Goal: Transaction & Acquisition: Obtain resource

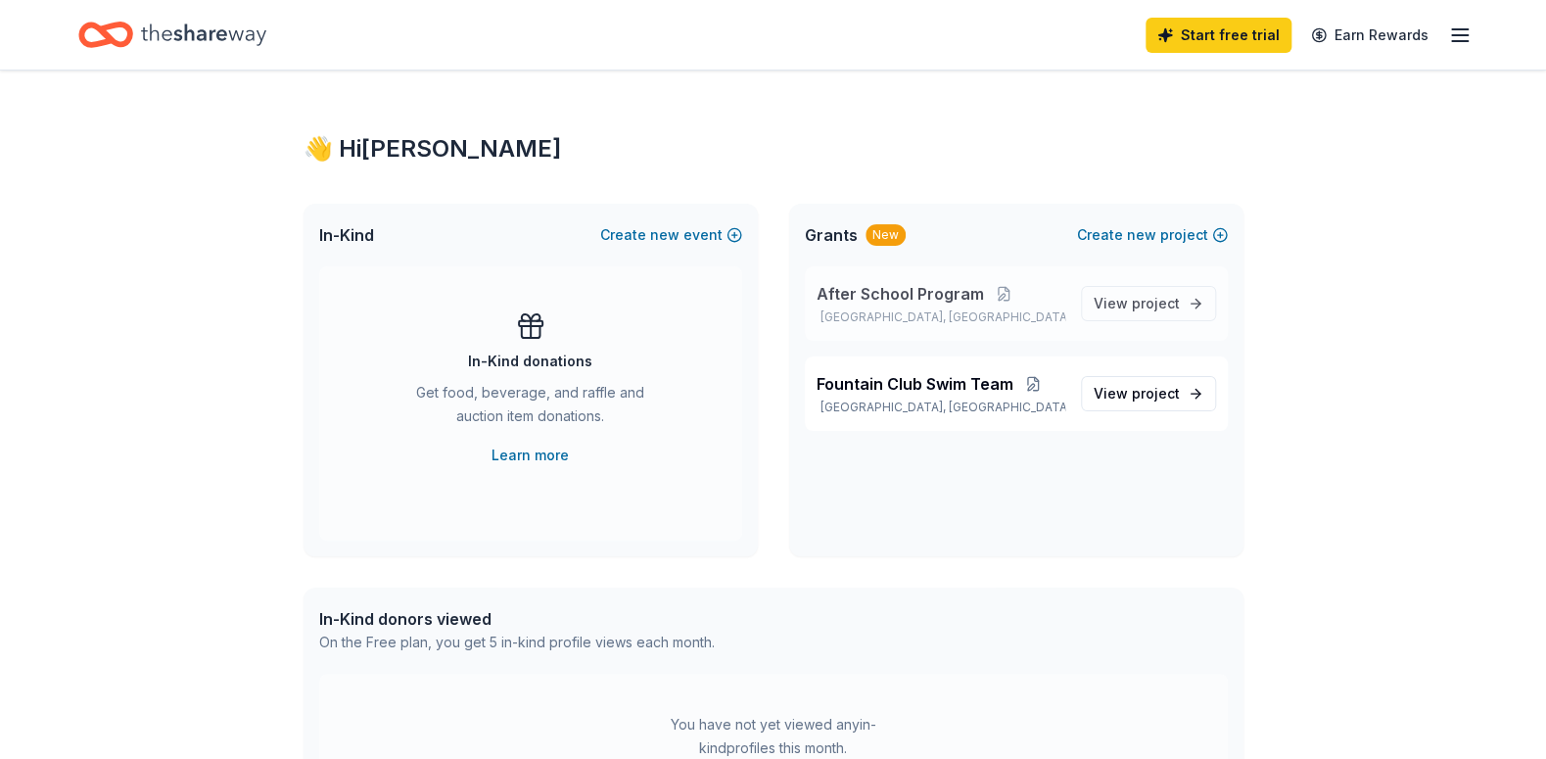
click at [931, 305] on span "After School Program" at bounding box center [900, 293] width 167 height 23
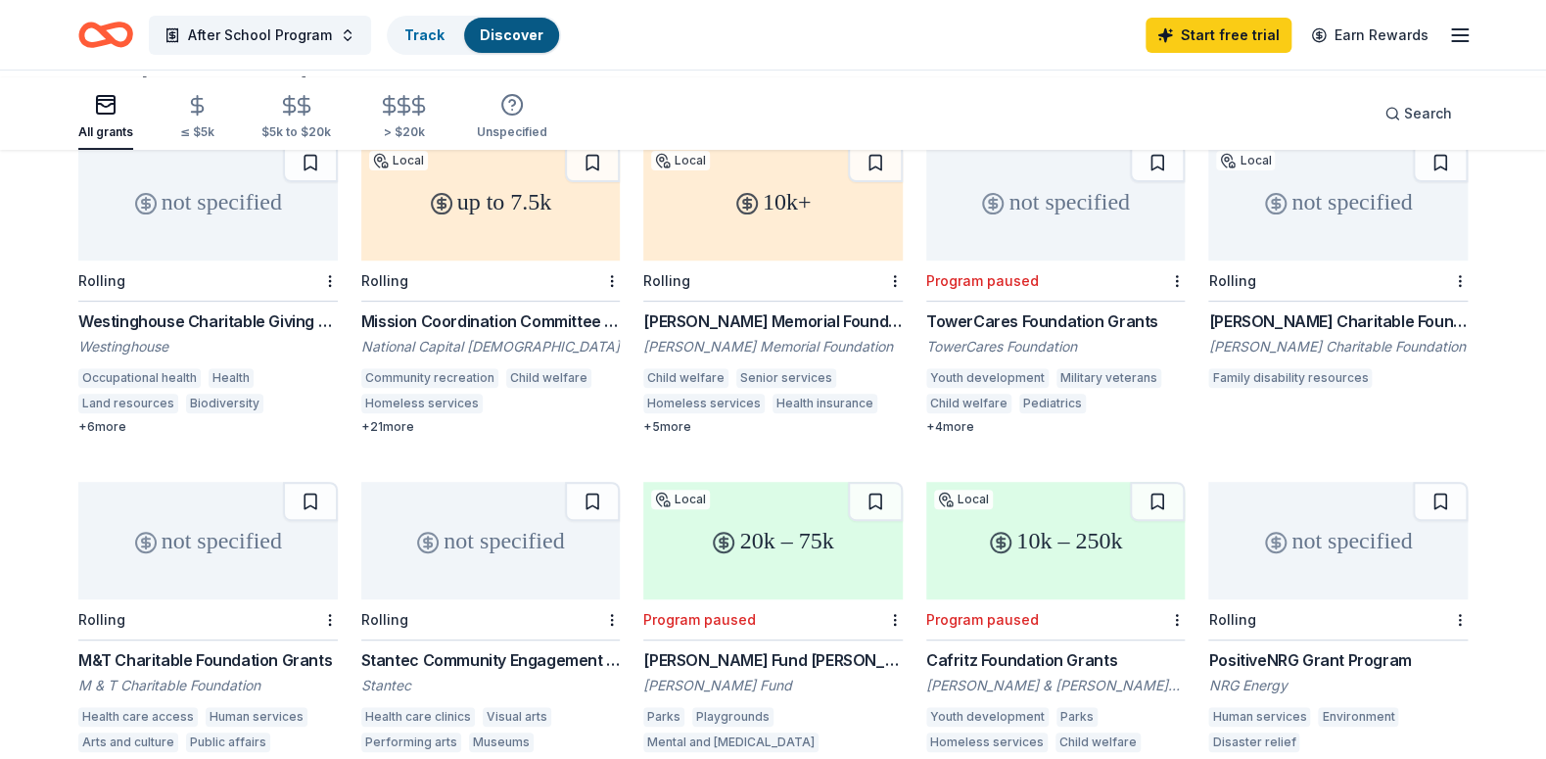
scroll to position [212, 0]
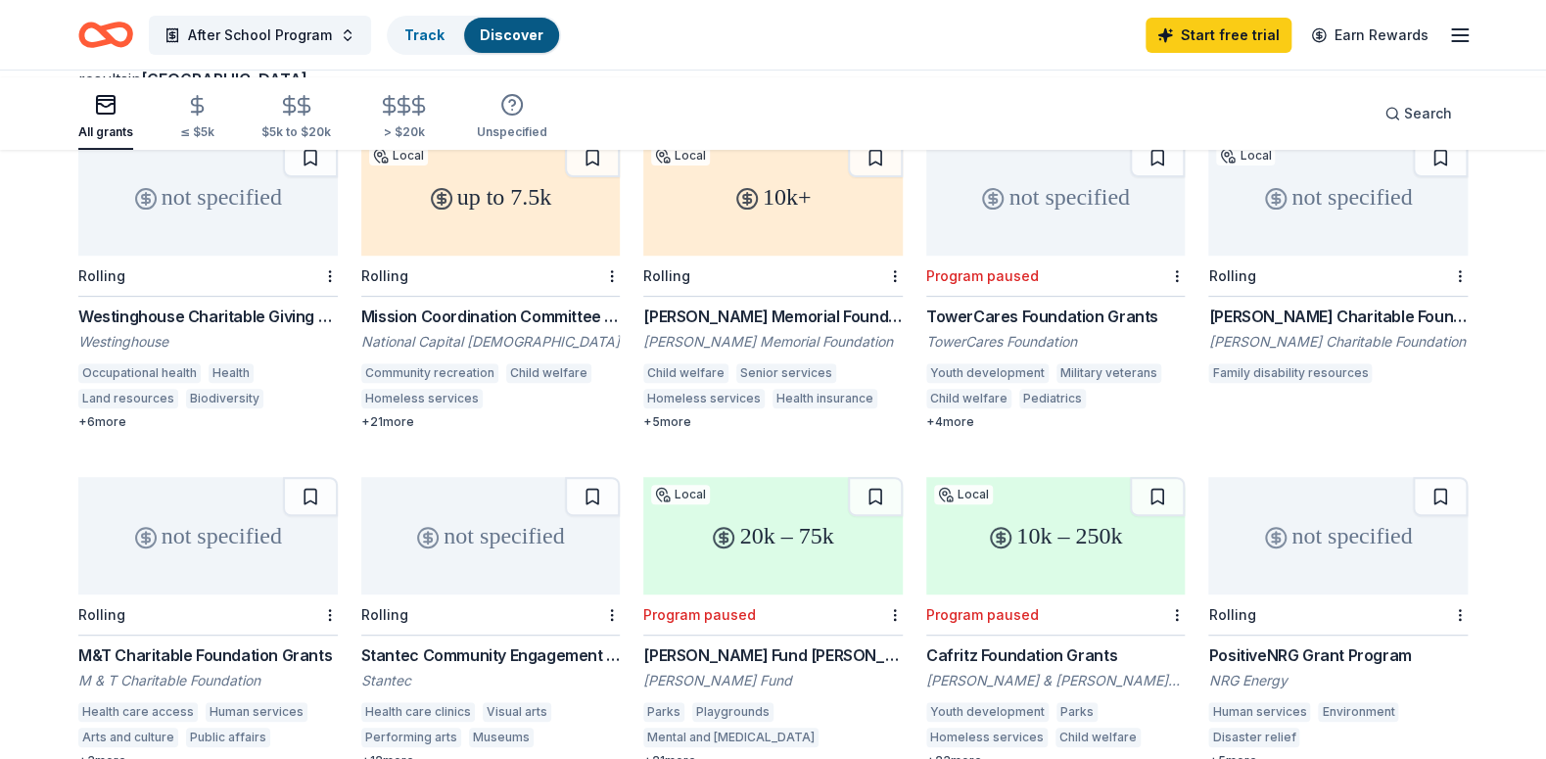
drag, startPoint x: 364, startPoint y: 380, endPoint x: 598, endPoint y: 382, distance: 234.0
click at [598, 382] on div "not specified Rolling Westinghouse Charitable Giving Program Westinghouse Occup…" at bounding box center [772, 453] width 1389 height 631
drag, startPoint x: 370, startPoint y: 403, endPoint x: 589, endPoint y: 369, distance: 222.0
click at [589, 369] on div "not specified Rolling Westinghouse Charitable Giving Program Westinghouse Occup…" at bounding box center [772, 453] width 1389 height 631
click at [513, 256] on div "up to 7.5k" at bounding box center [490, 196] width 259 height 117
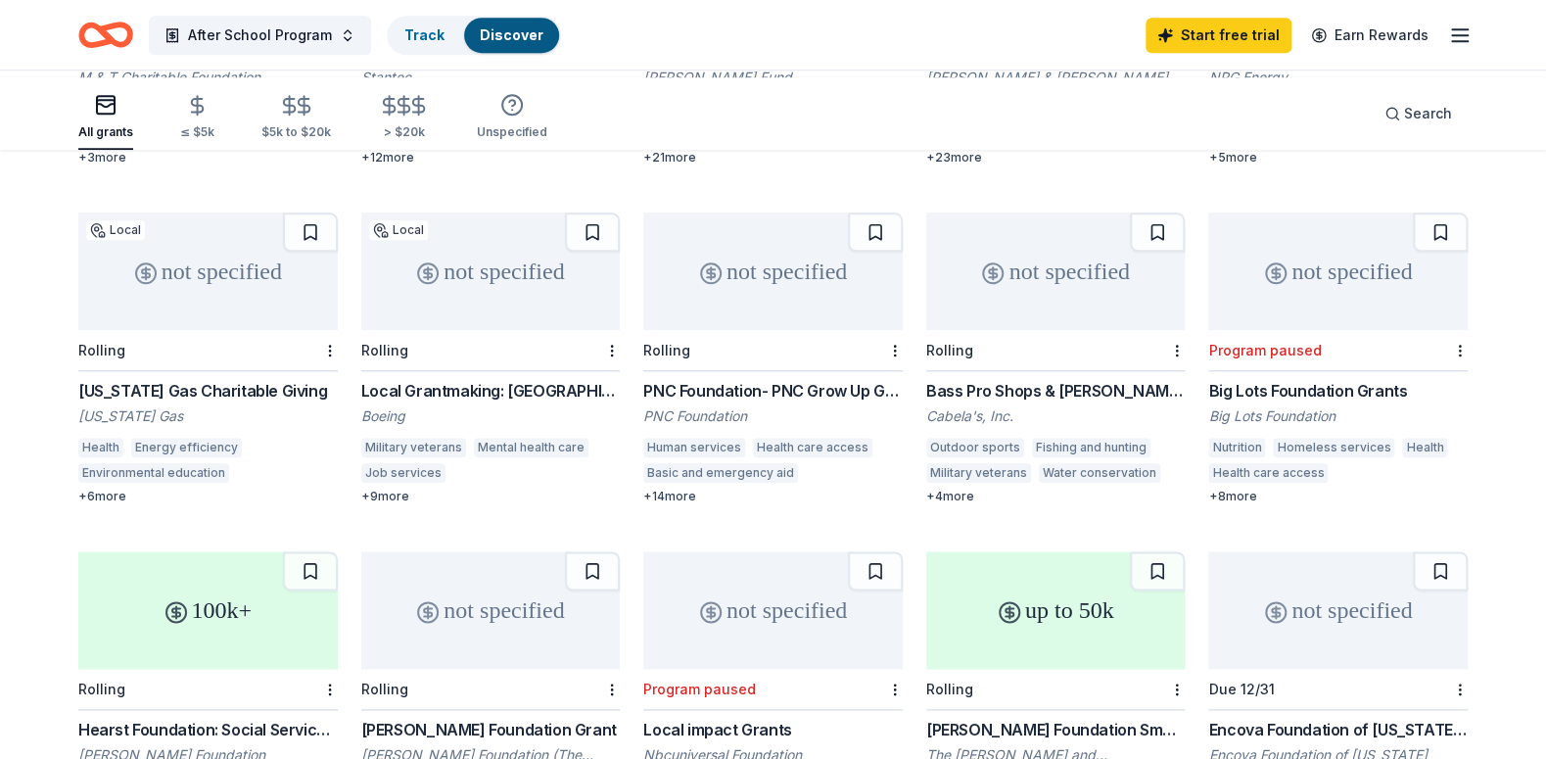
scroll to position [876, 0]
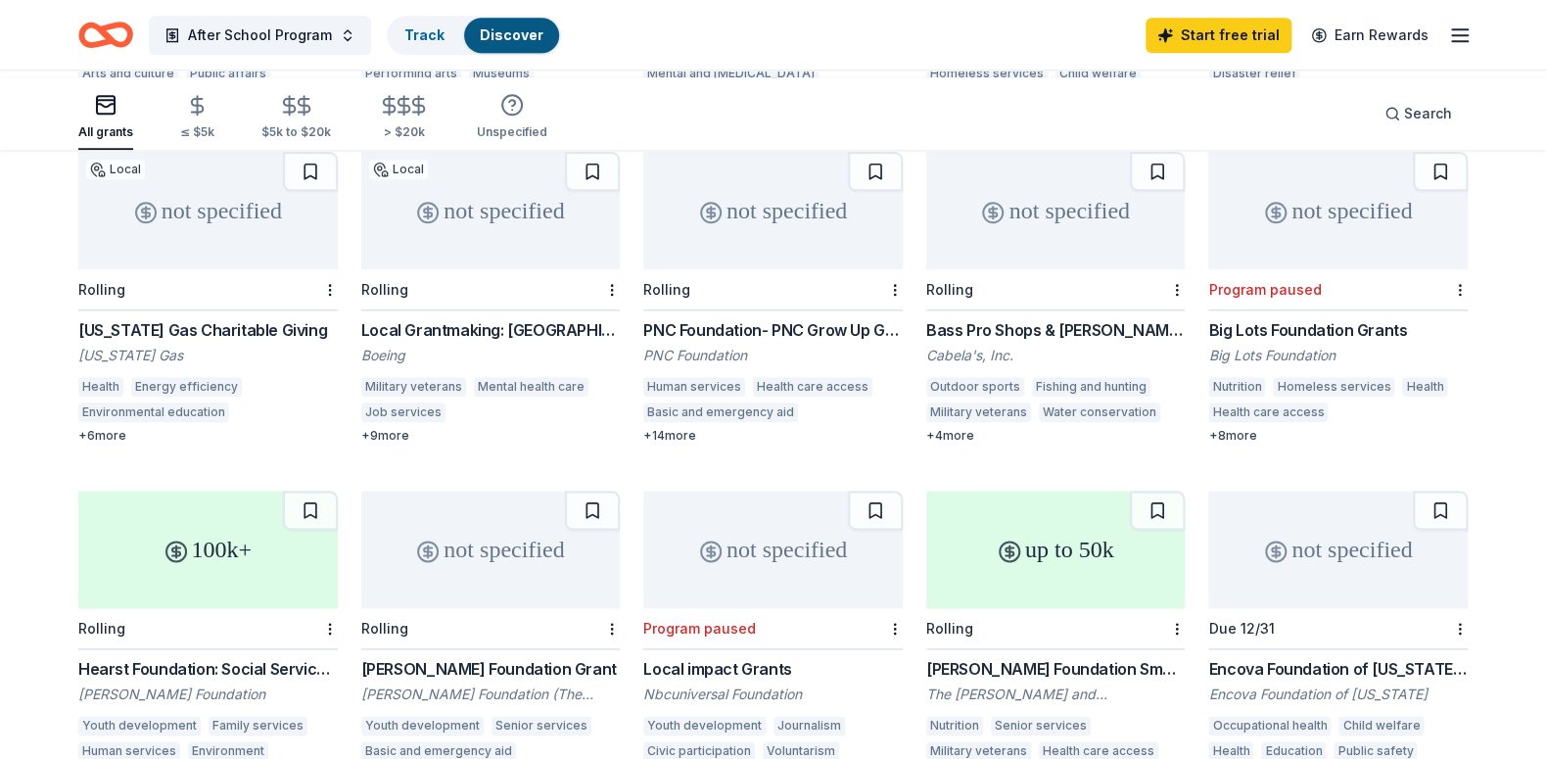
click at [104, 105] on div "+ 3 more" at bounding box center [207, 97] width 259 height 16
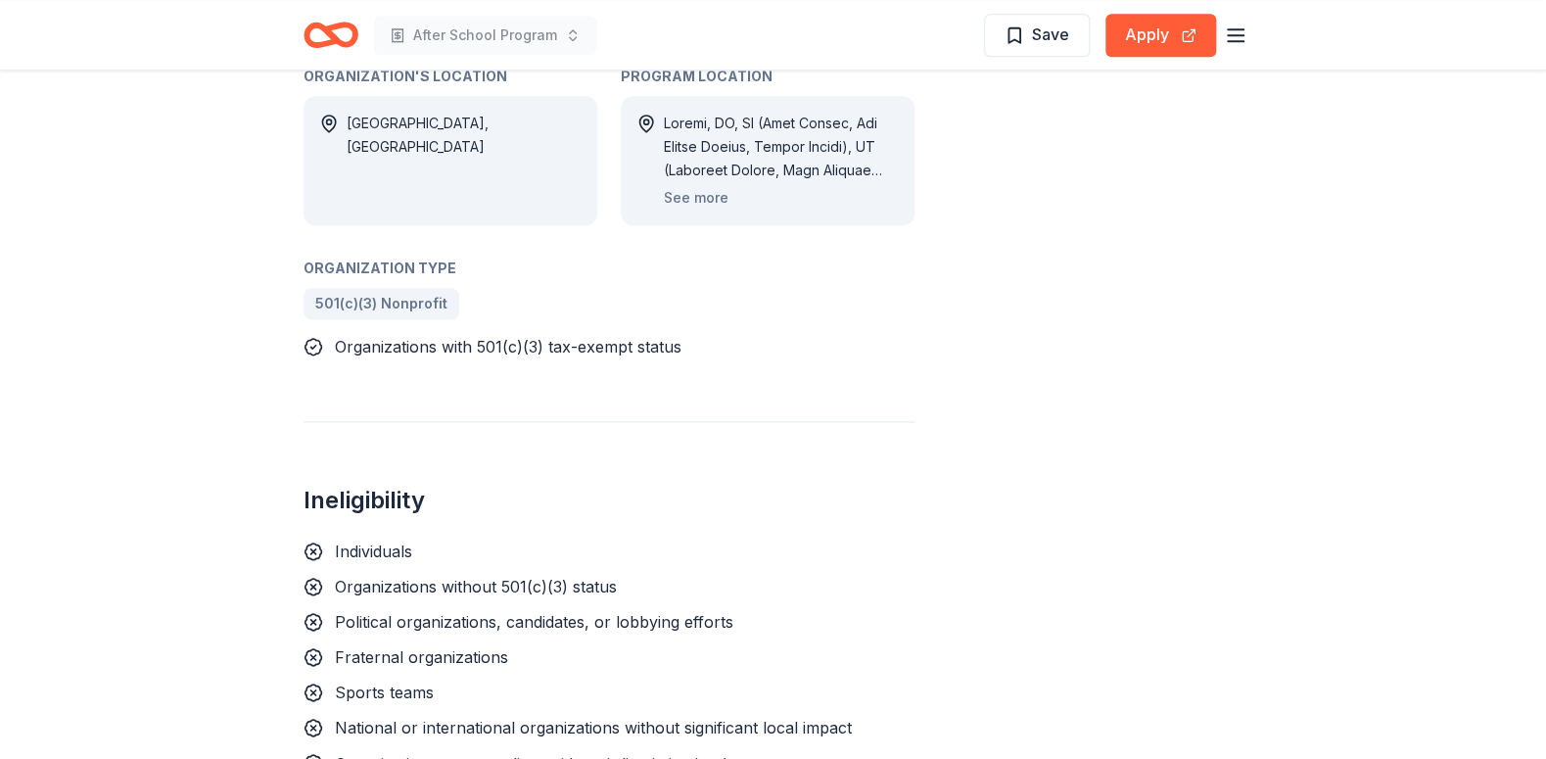
scroll to position [1068, 0]
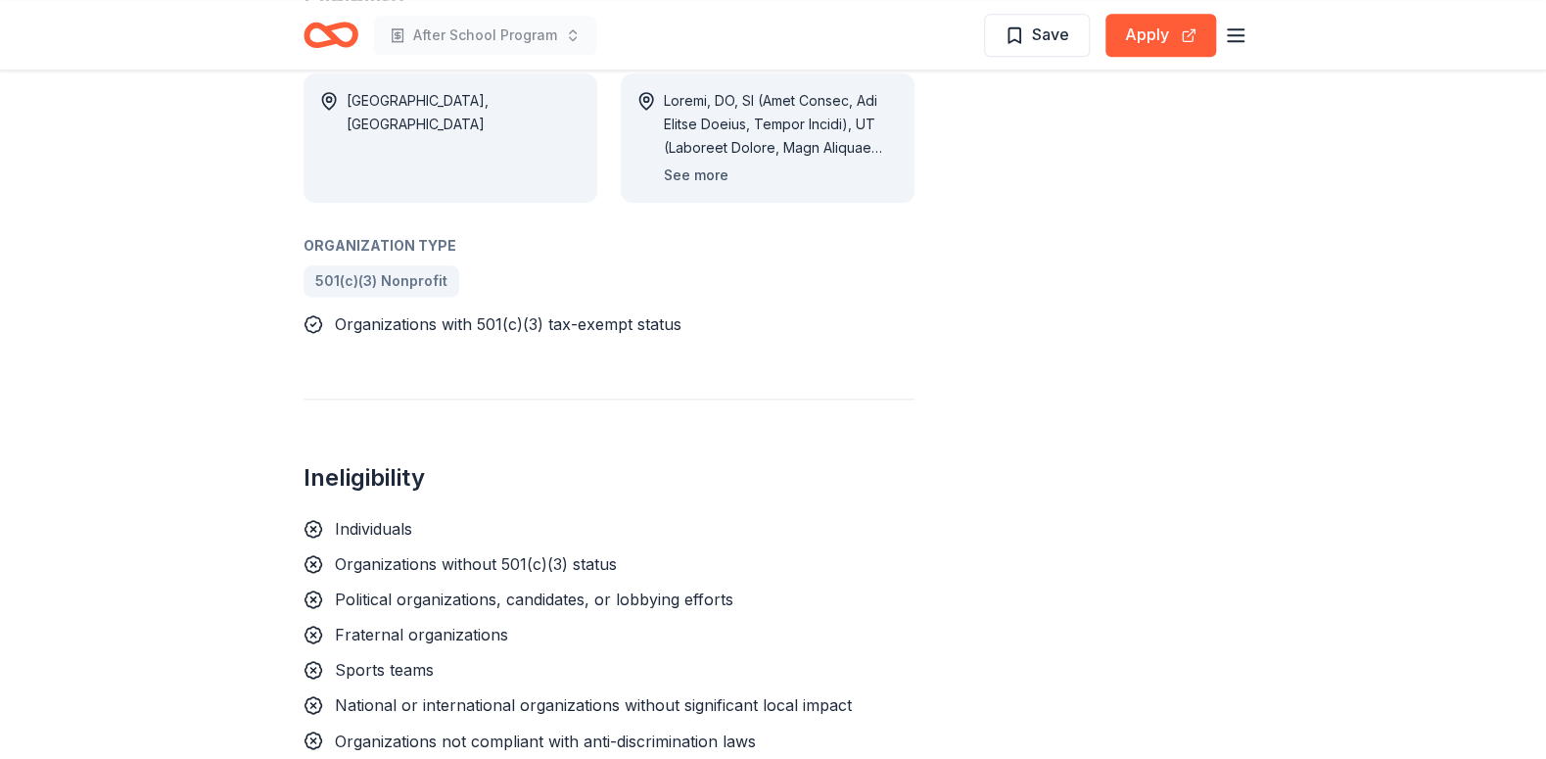
click at [681, 187] on button "See more" at bounding box center [696, 175] width 65 height 23
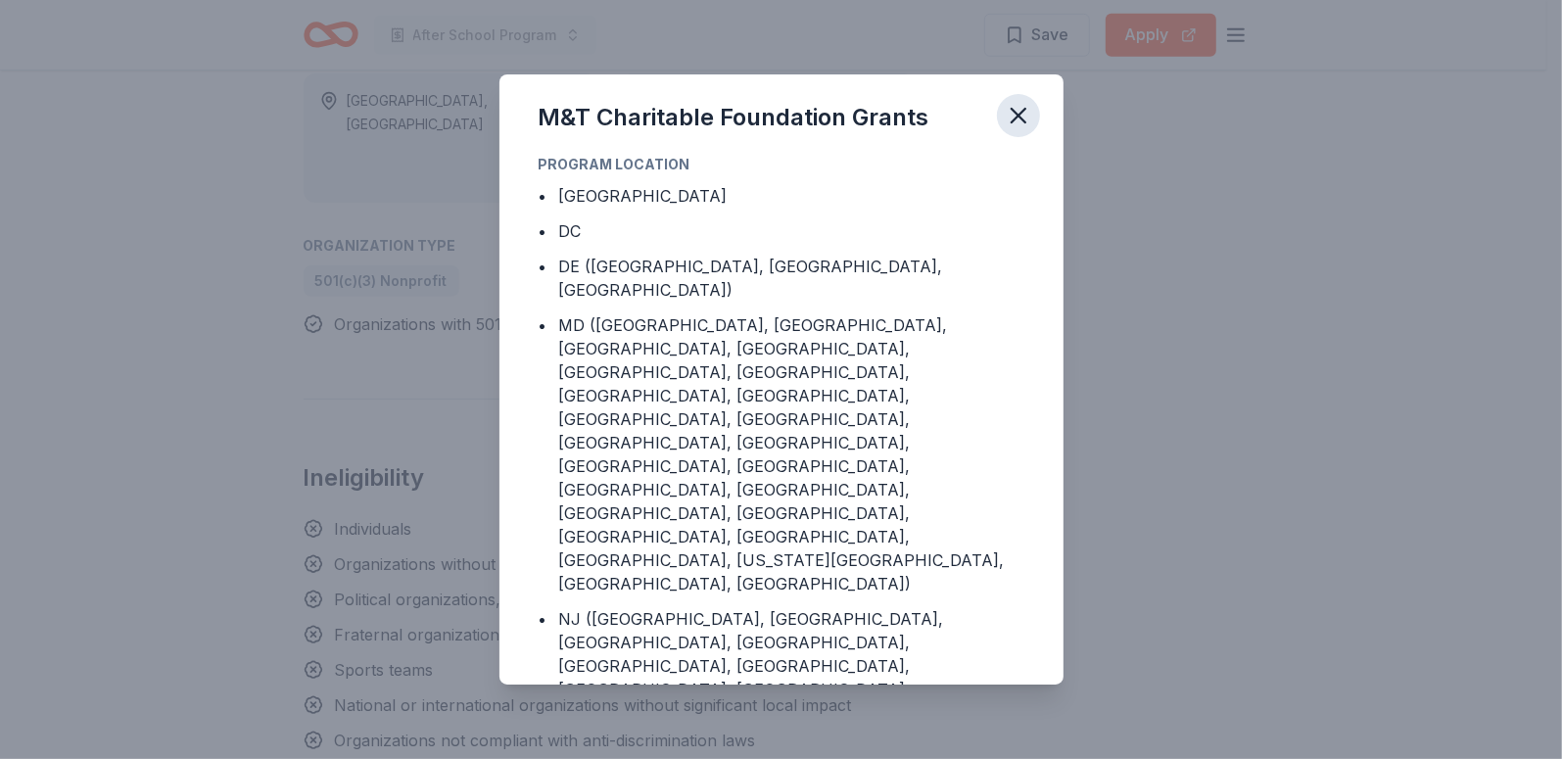
click at [1032, 117] on icon "button" at bounding box center [1018, 115] width 27 height 27
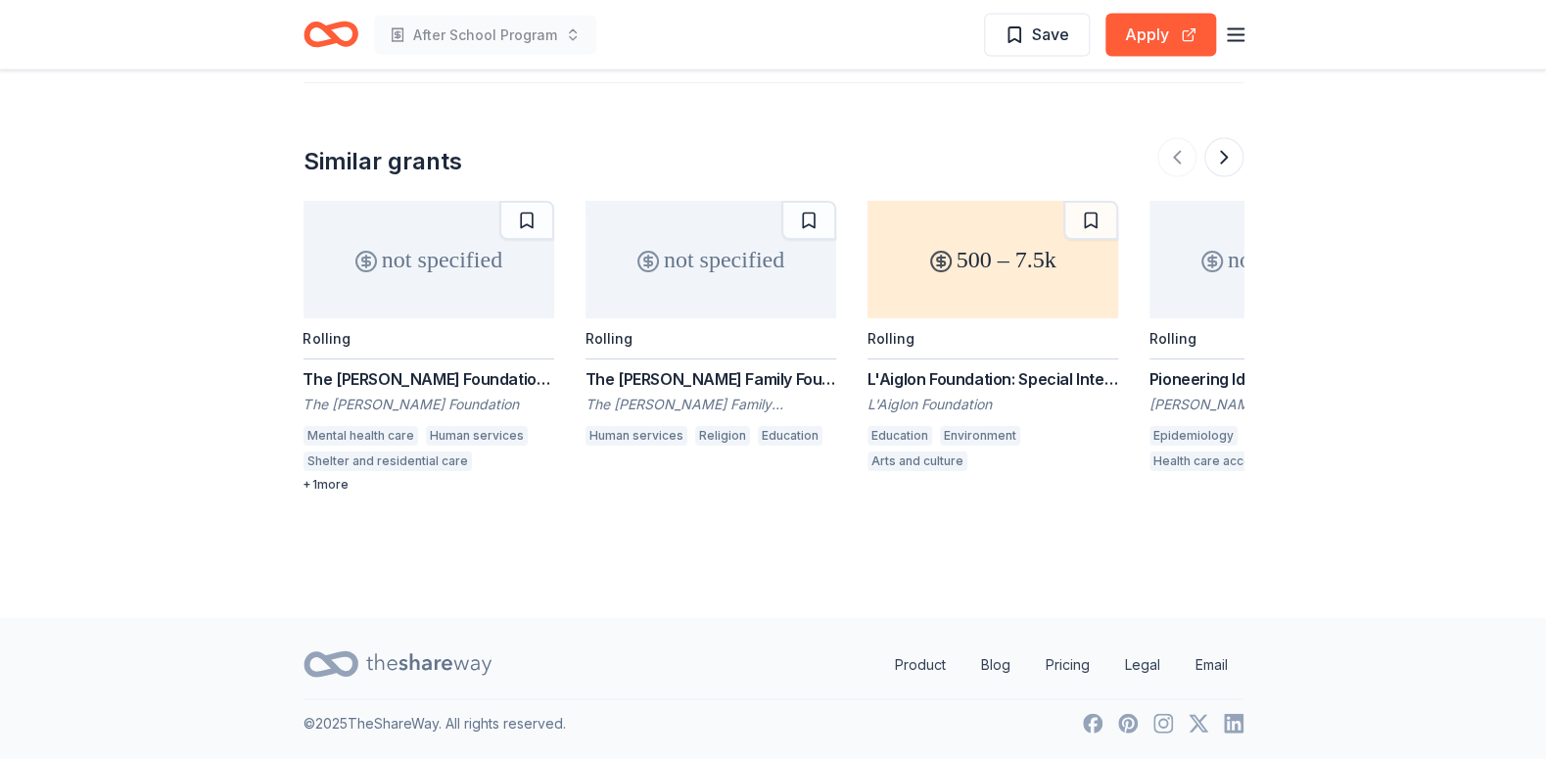
scroll to position [2558, 0]
click at [376, 20] on div "Visit Apply for more information." at bounding box center [774, 7] width 940 height 23
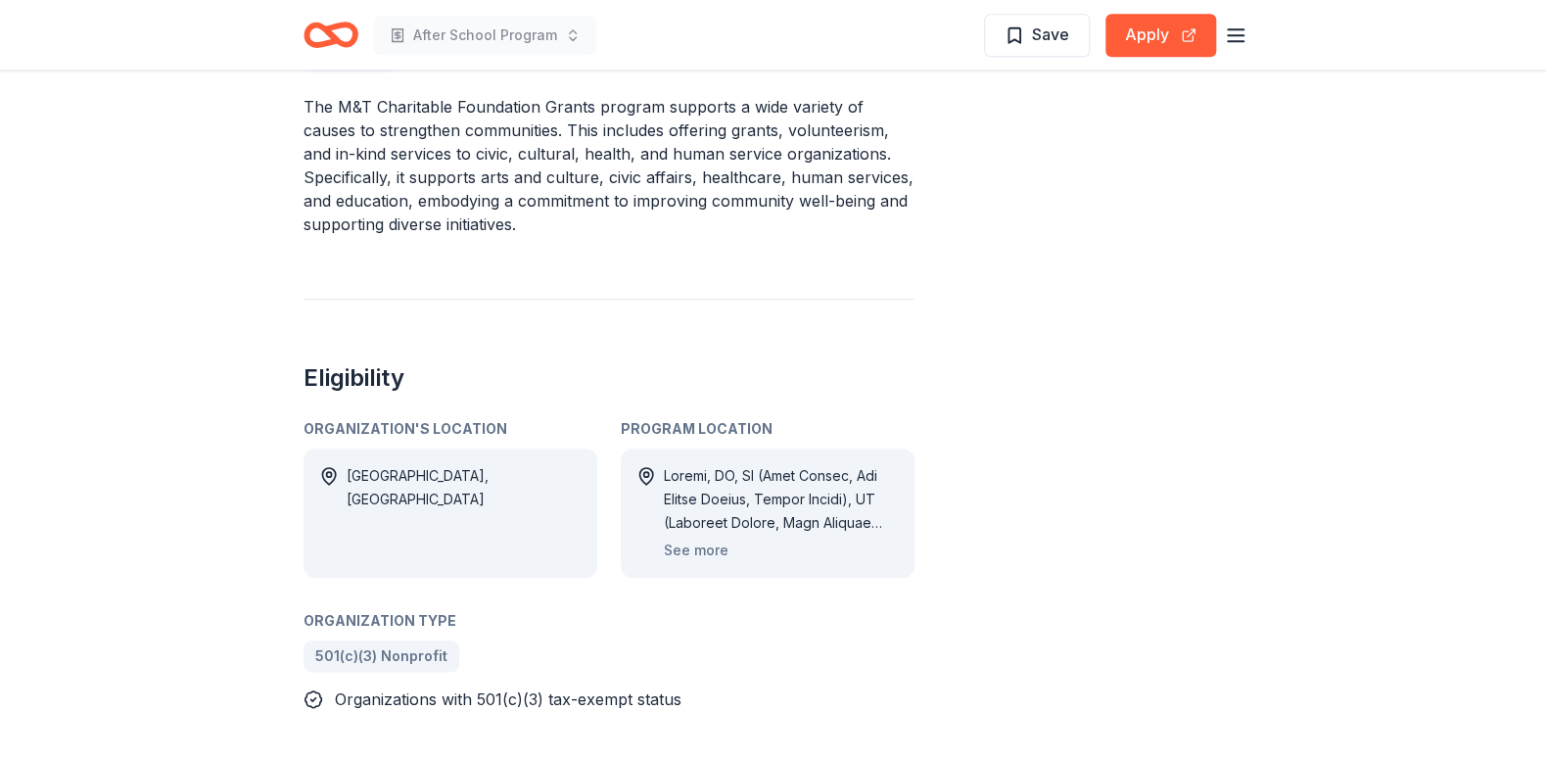
scroll to position [430, 0]
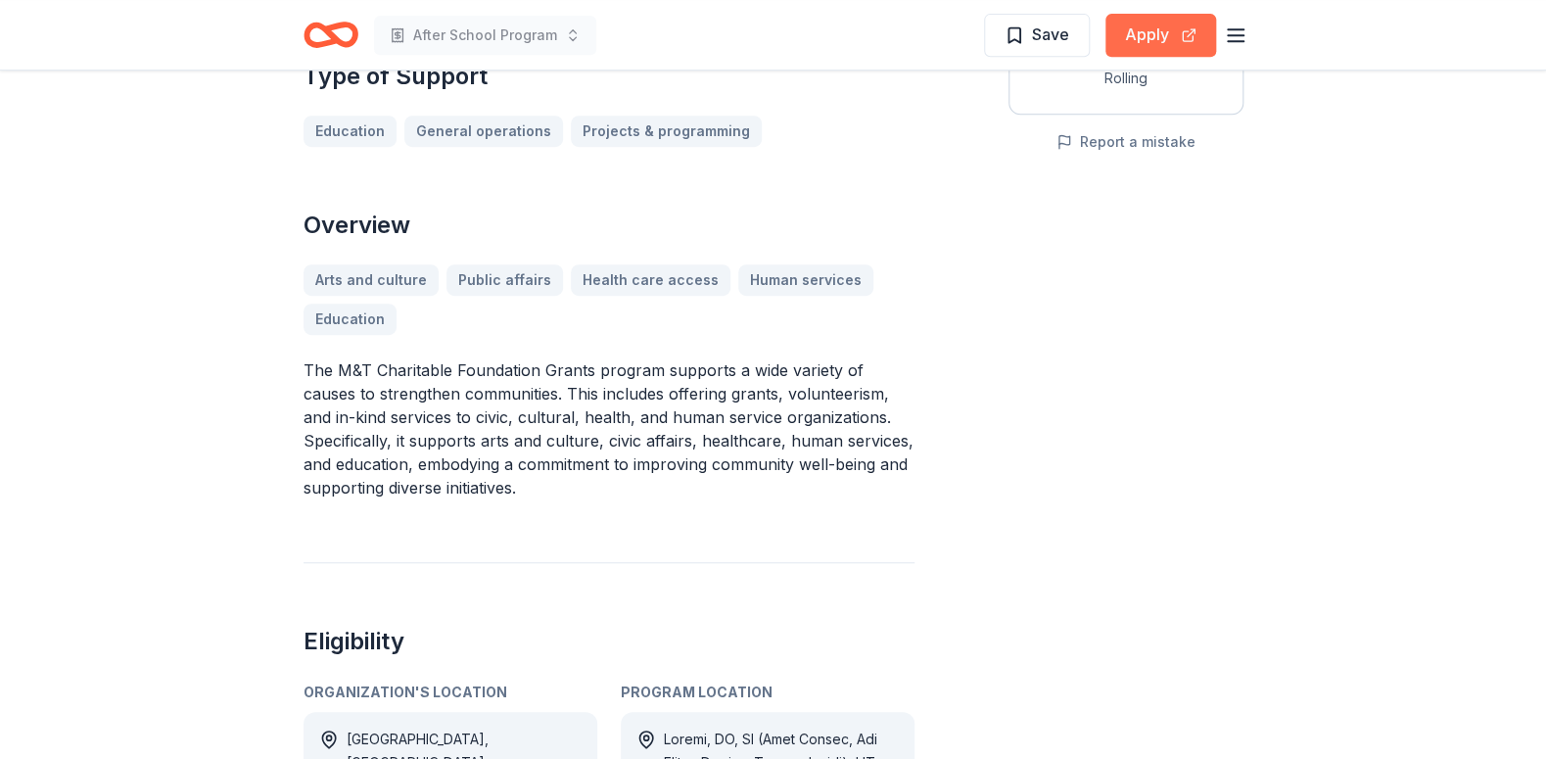
click at [1123, 46] on button "Apply" at bounding box center [1160, 35] width 111 height 43
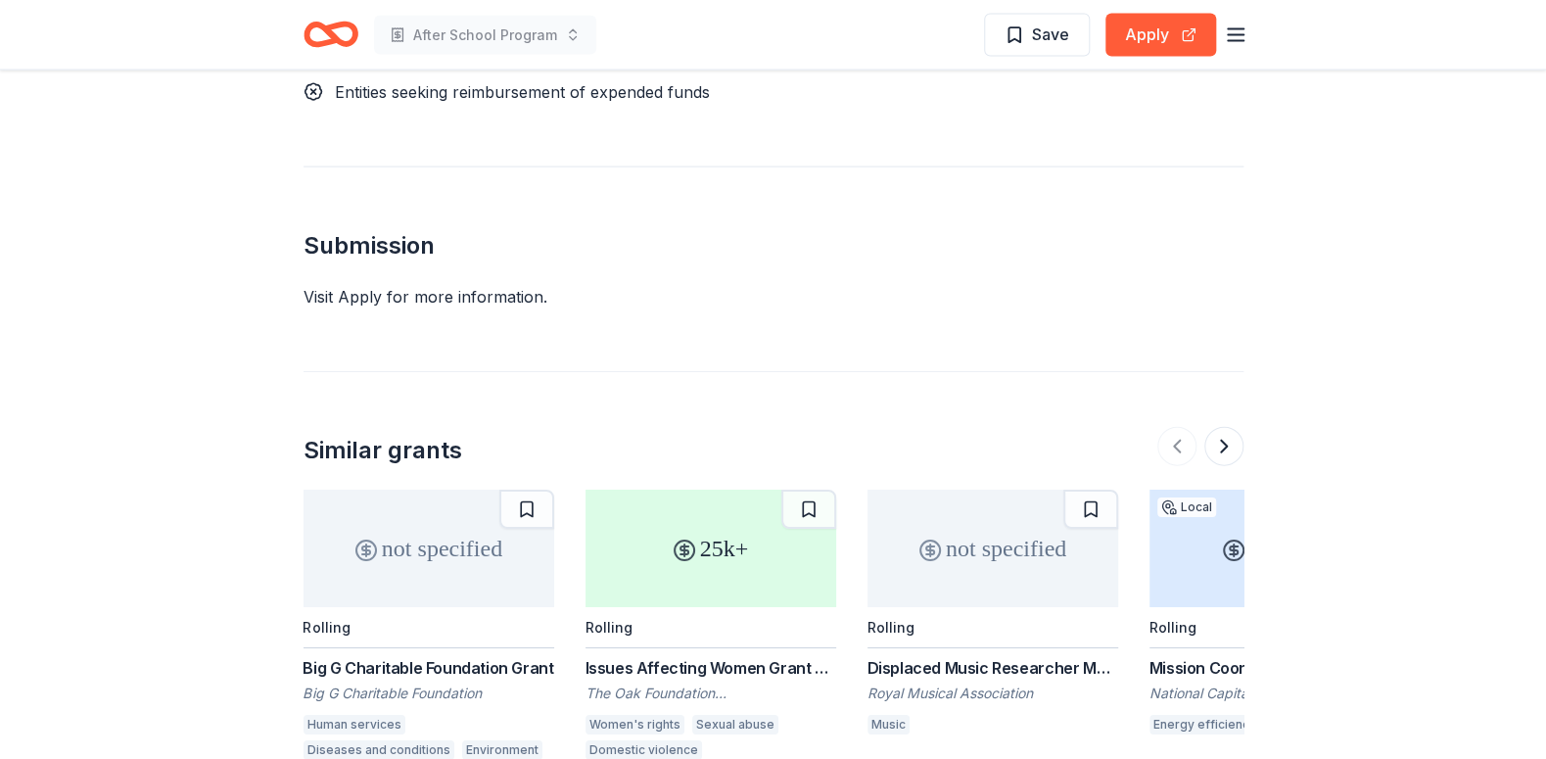
scroll to position [2027, 0]
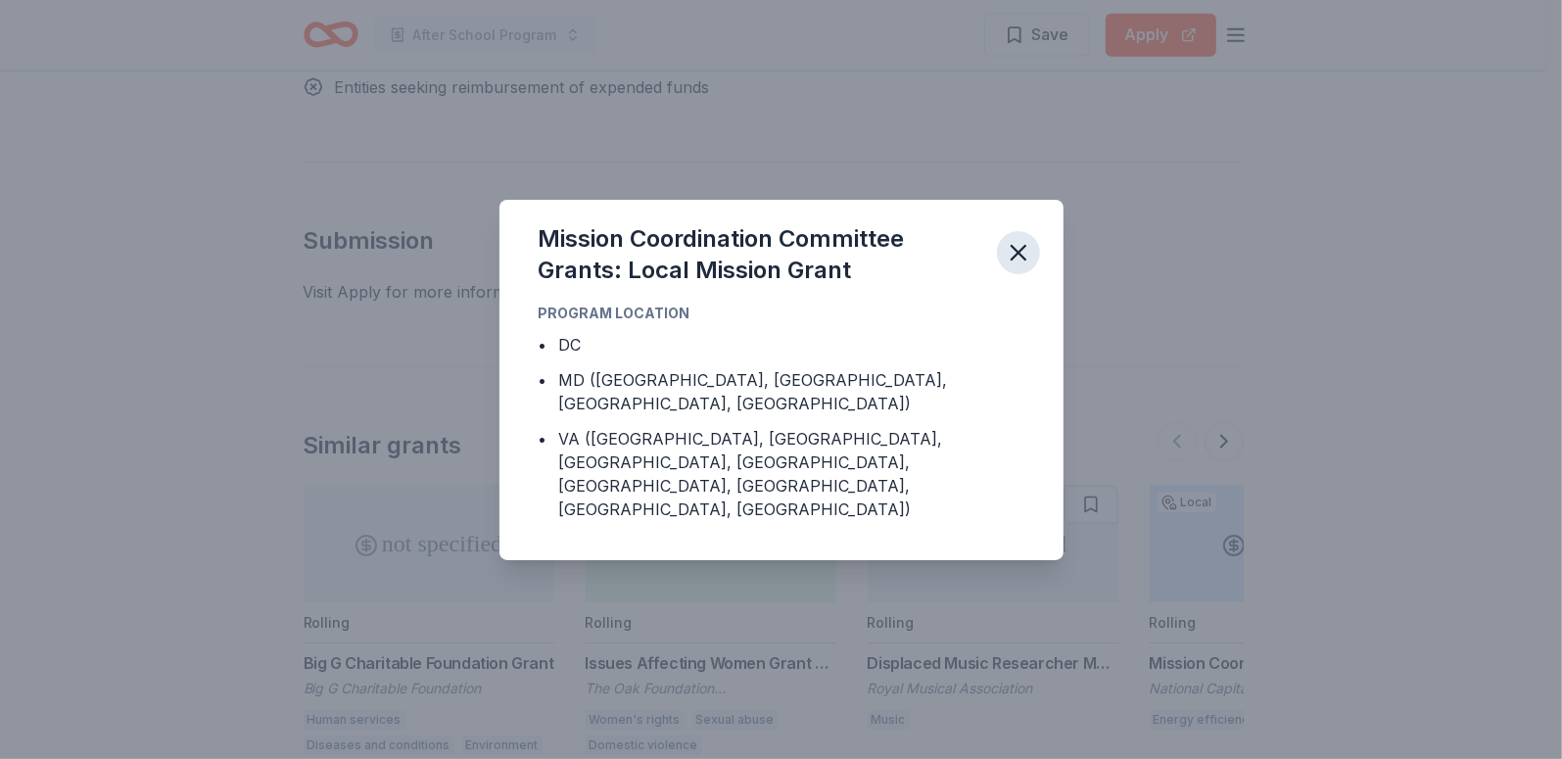
click at [1025, 246] on icon "button" at bounding box center [1018, 253] width 14 height 14
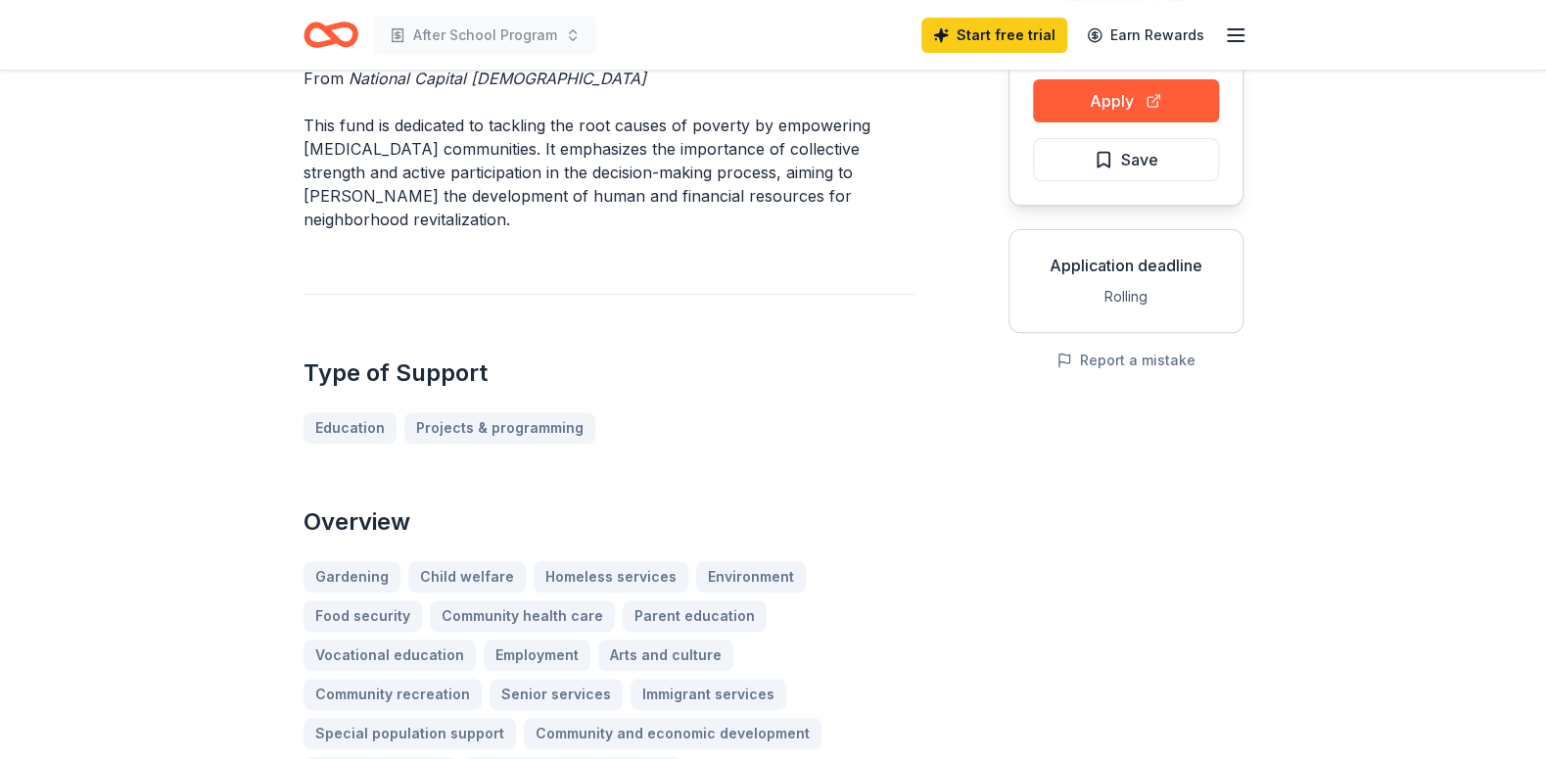
scroll to position [106, 0]
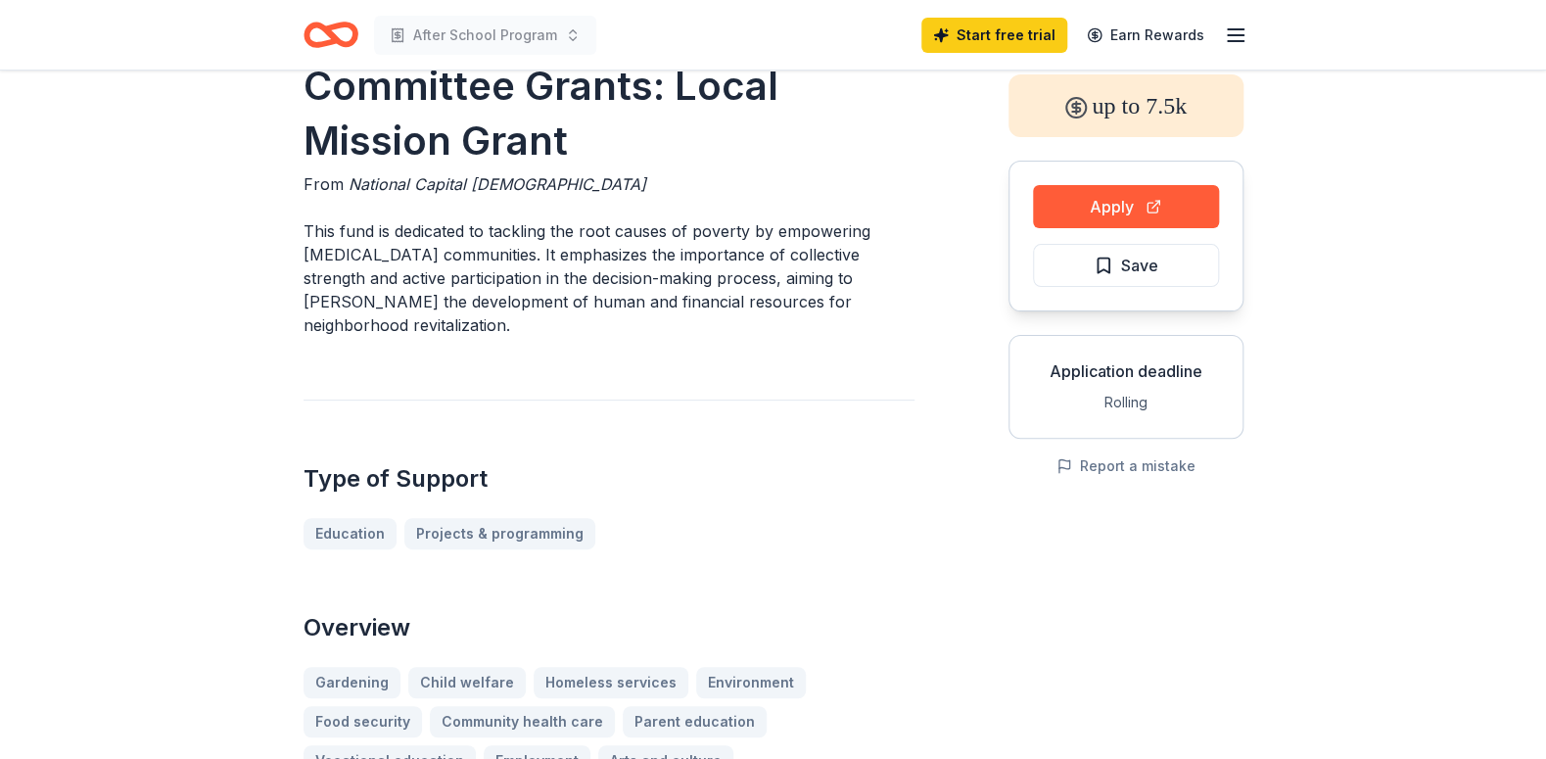
drag, startPoint x: 313, startPoint y: 197, endPoint x: 574, endPoint y: 276, distance: 272.2
click at [1067, 228] on button "Apply" at bounding box center [1126, 206] width 186 height 43
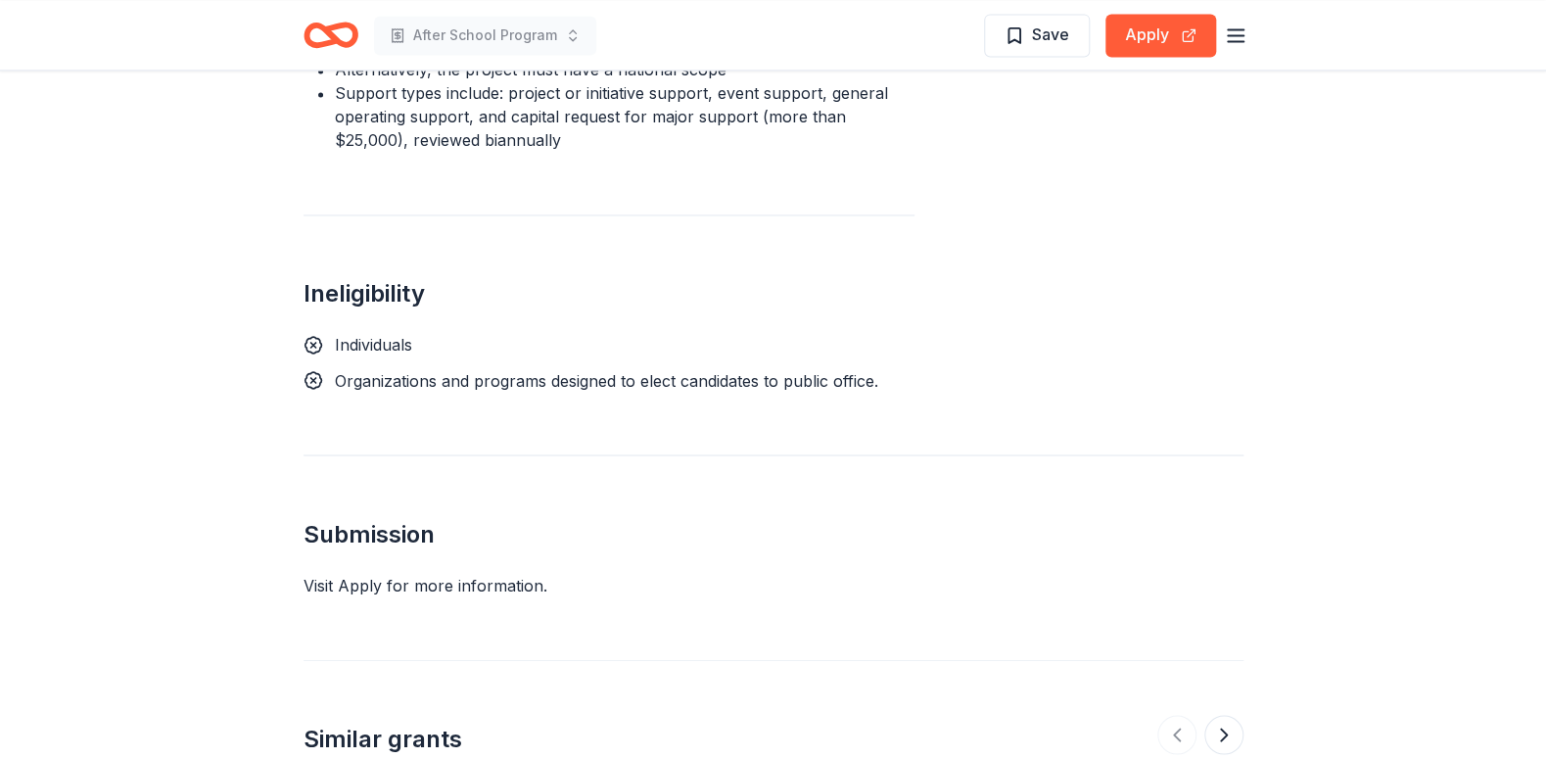
scroll to position [1418, 0]
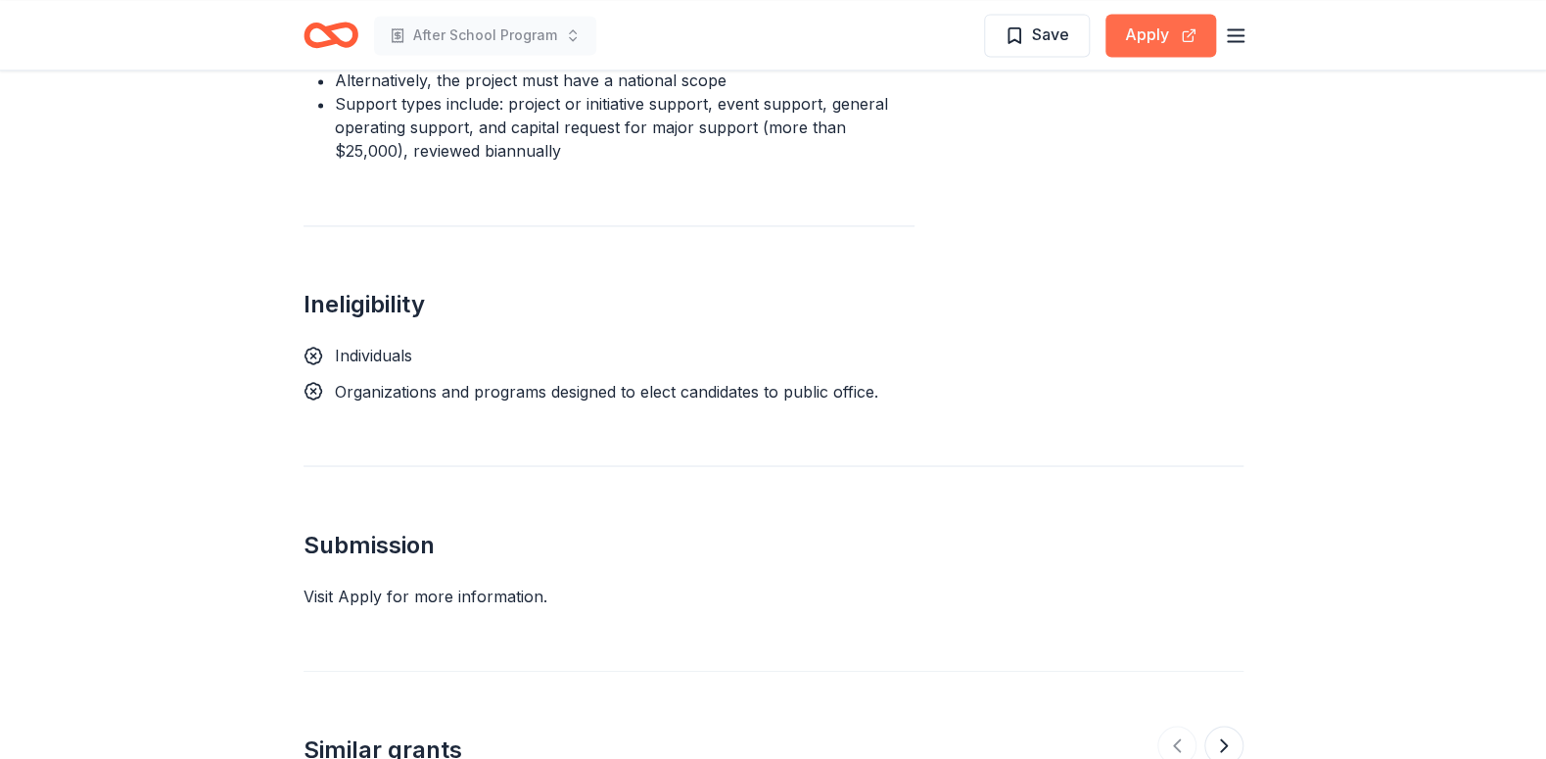
click at [1122, 43] on button "Apply" at bounding box center [1160, 35] width 111 height 43
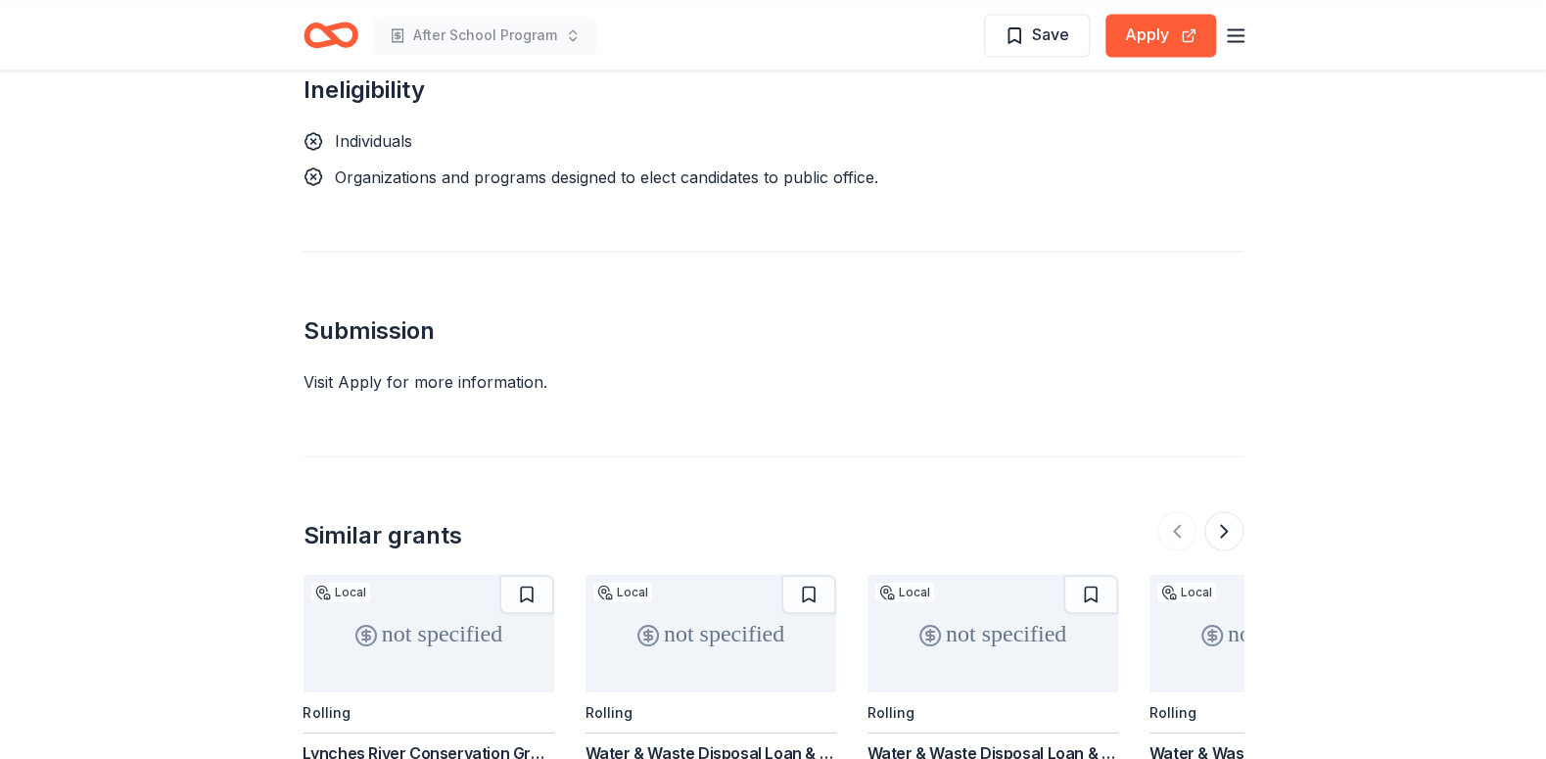
scroll to position [1630, 0]
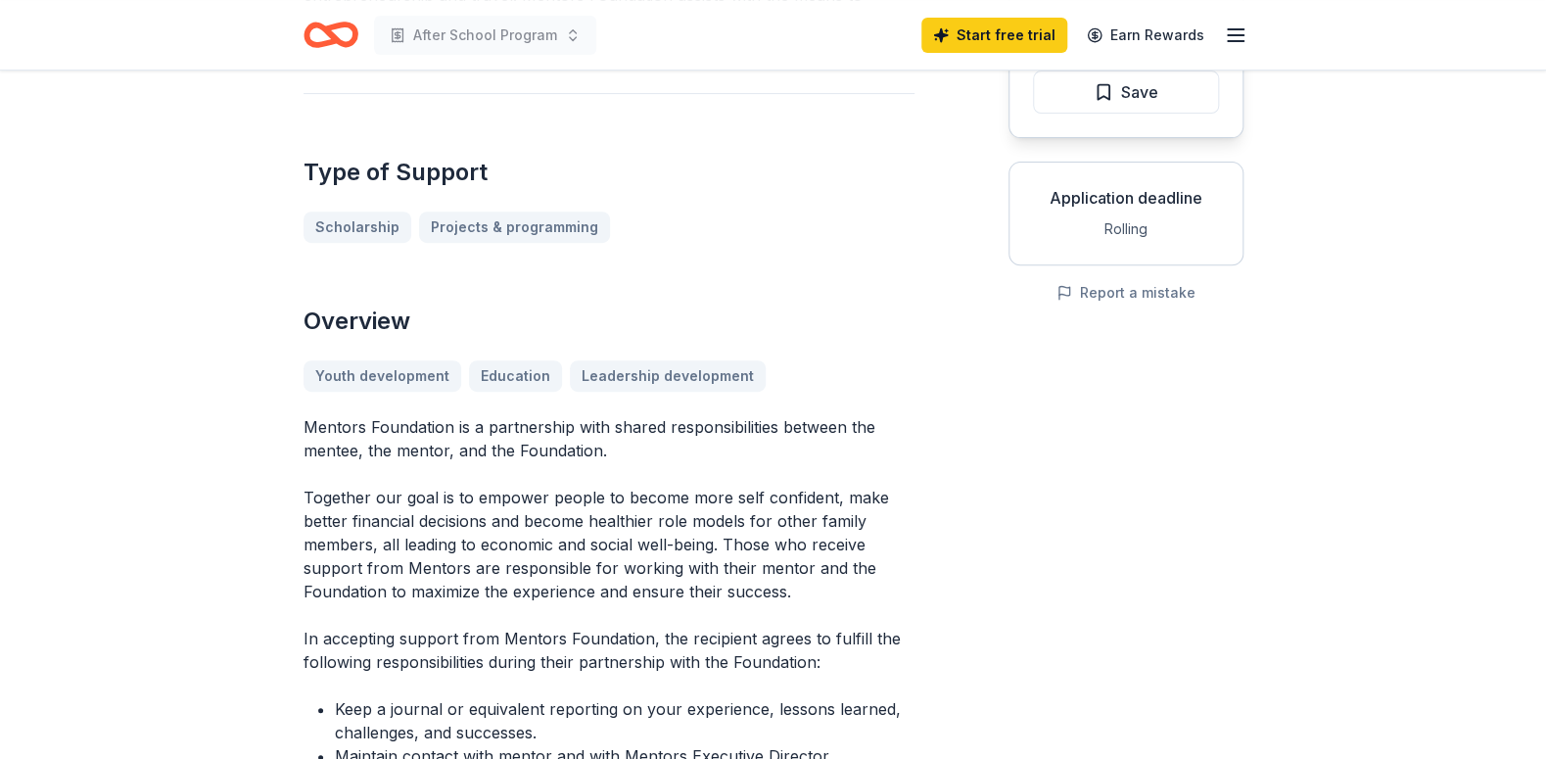
scroll to position [212, 0]
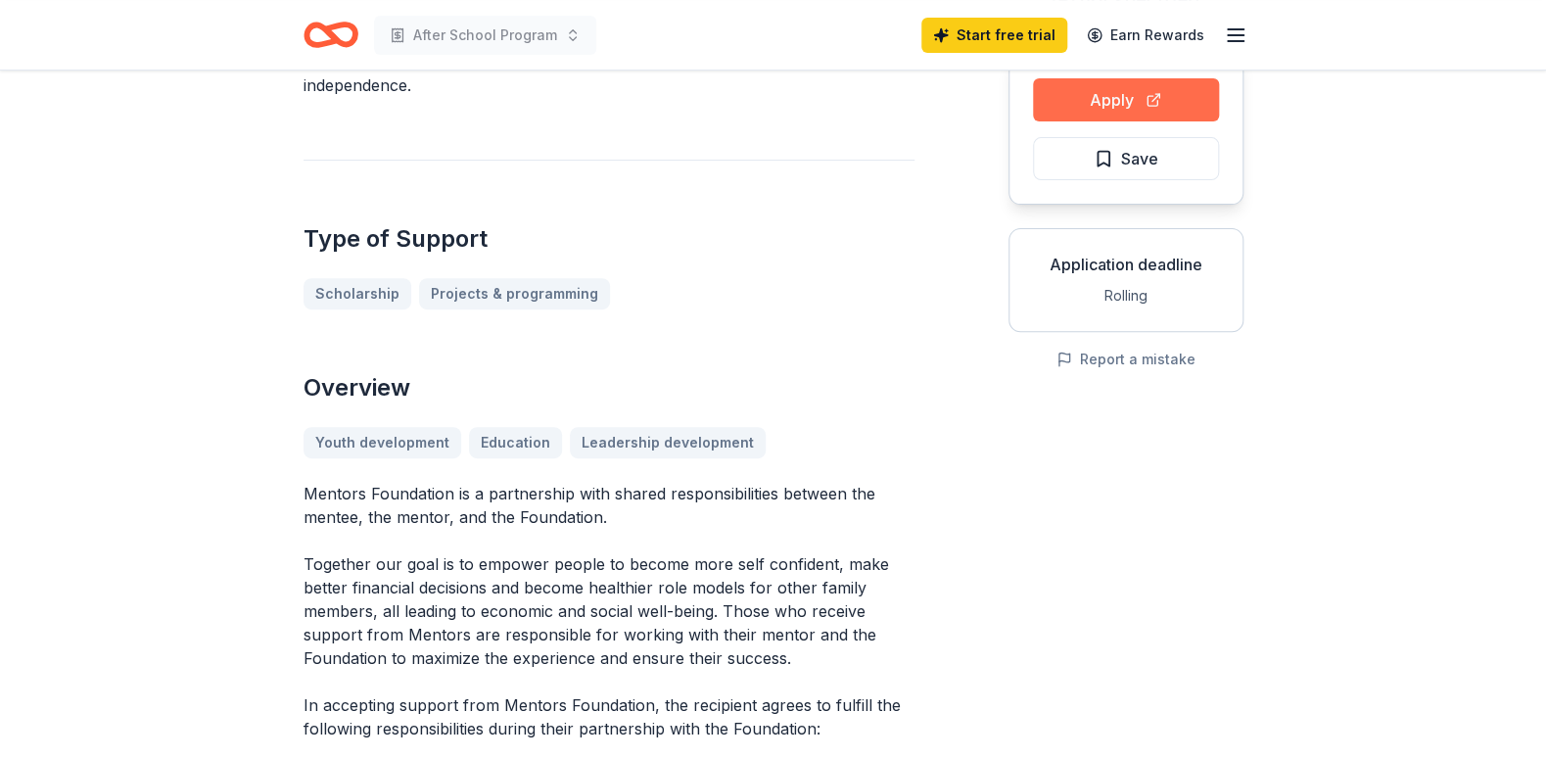
click at [1125, 121] on button "Apply" at bounding box center [1126, 99] width 186 height 43
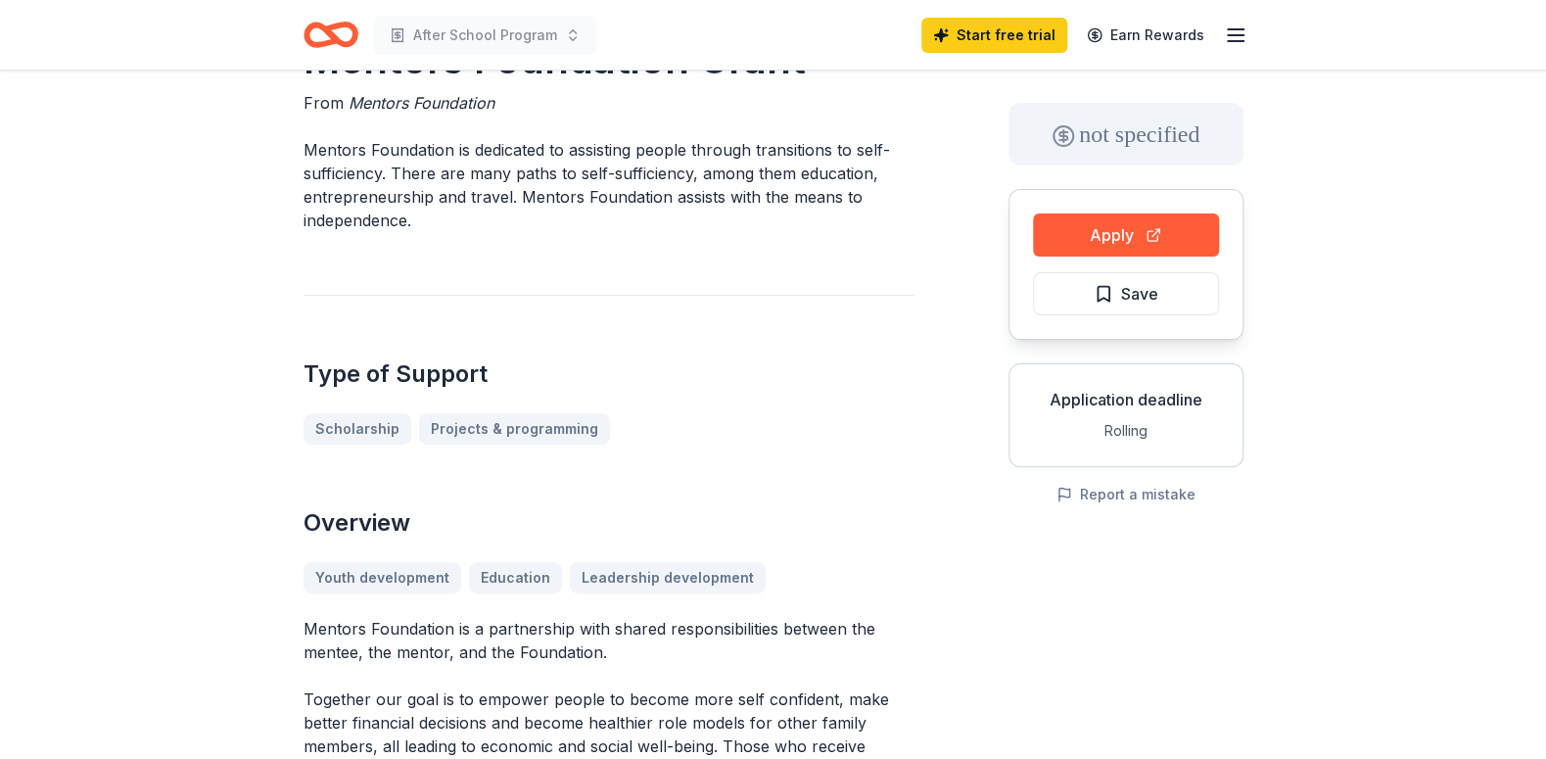
scroll to position [0, 0]
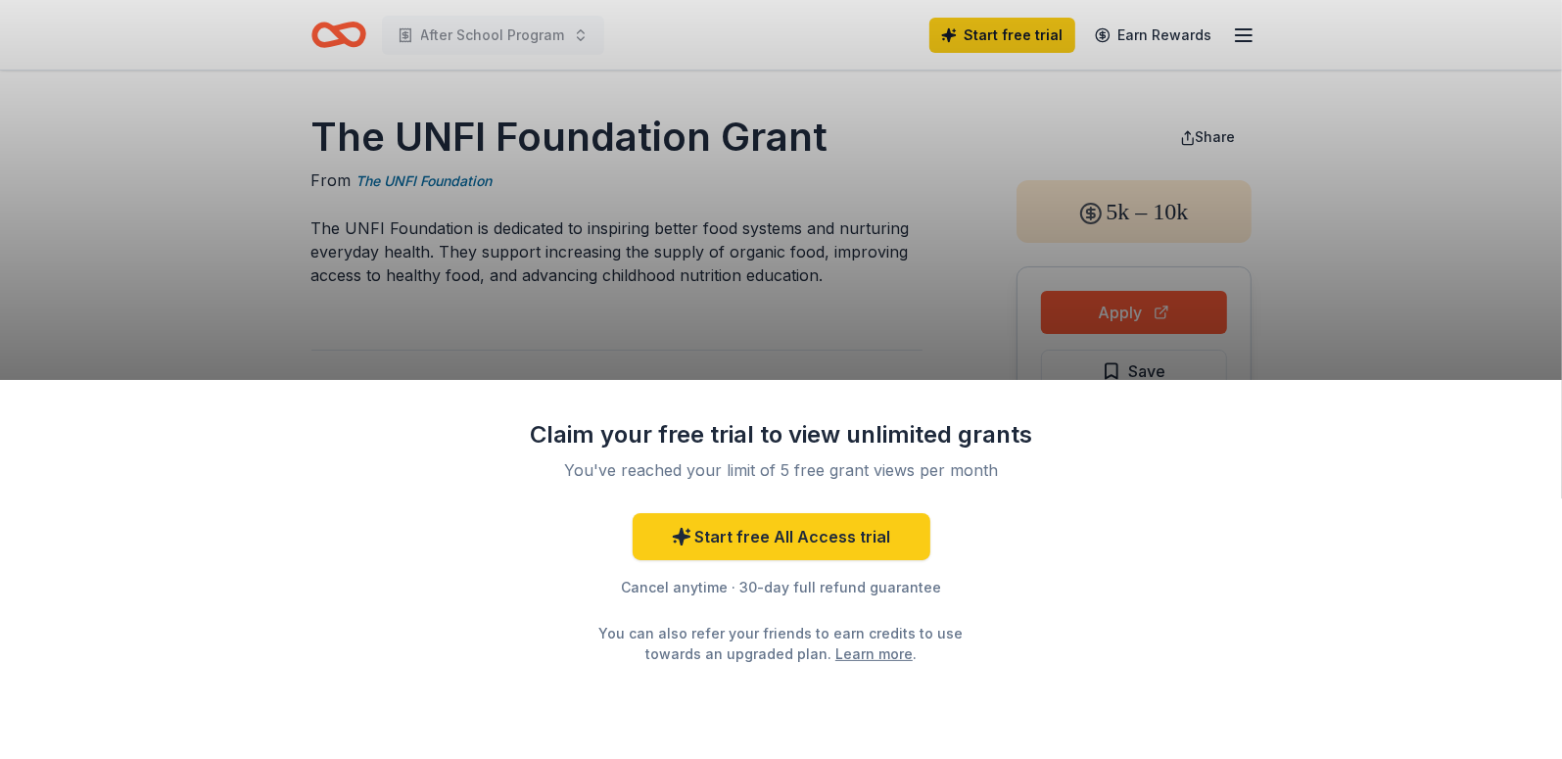
click at [820, 150] on div "Claim your free trial to view unlimited grants You've reached your limit of 5 f…" at bounding box center [781, 379] width 1562 height 759
drag, startPoint x: 330, startPoint y: 164, endPoint x: 699, endPoint y: 210, distance: 371.9
click at [697, 210] on div "Claim your free trial to view unlimited grants You've reached your limit of 5 f…" at bounding box center [781, 379] width 1562 height 759
drag, startPoint x: 699, startPoint y: 210, endPoint x: 694, endPoint y: 163, distance: 47.3
click at [701, 204] on div "Claim your free trial to view unlimited grants You've reached your limit of 5 f…" at bounding box center [781, 379] width 1562 height 759
